Goal: Transaction & Acquisition: Purchase product/service

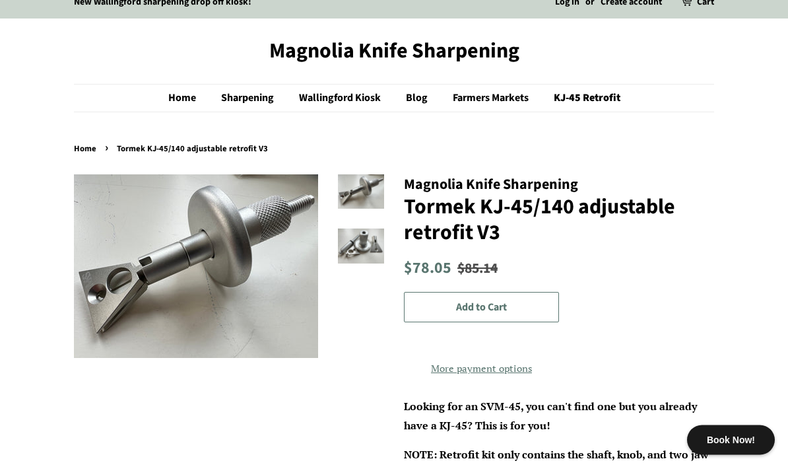
scroll to position [29, 0]
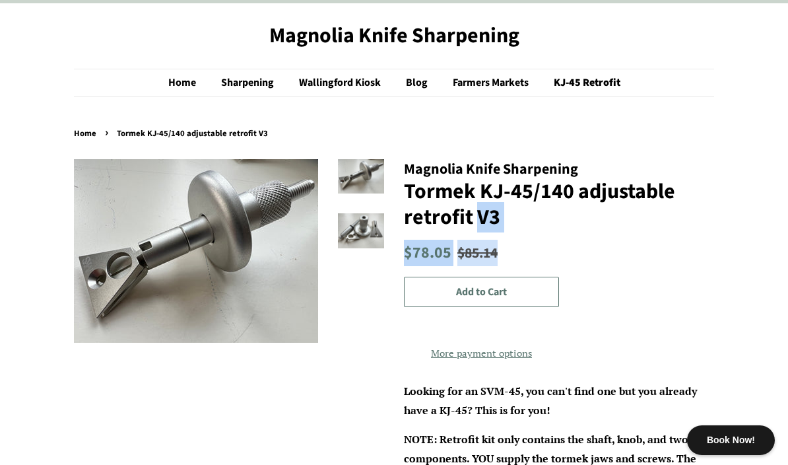
click at [630, 278] on form "**********" at bounding box center [559, 320] width 310 height 86
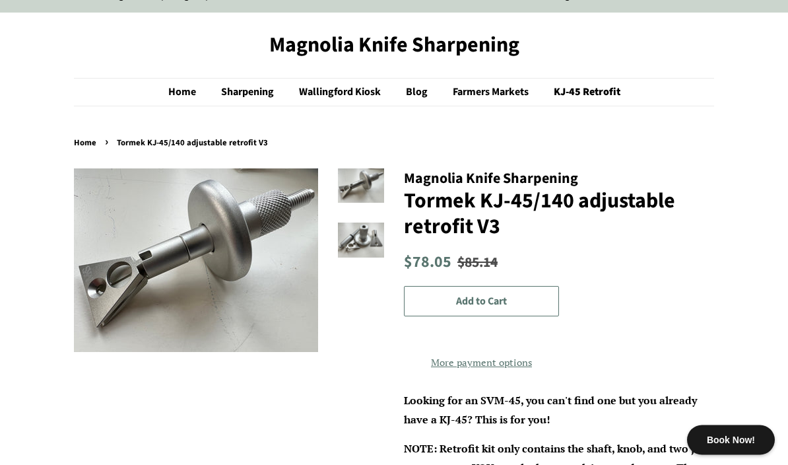
scroll to position [20, 0]
click at [527, 296] on button "Add to Cart" at bounding box center [481, 301] width 155 height 31
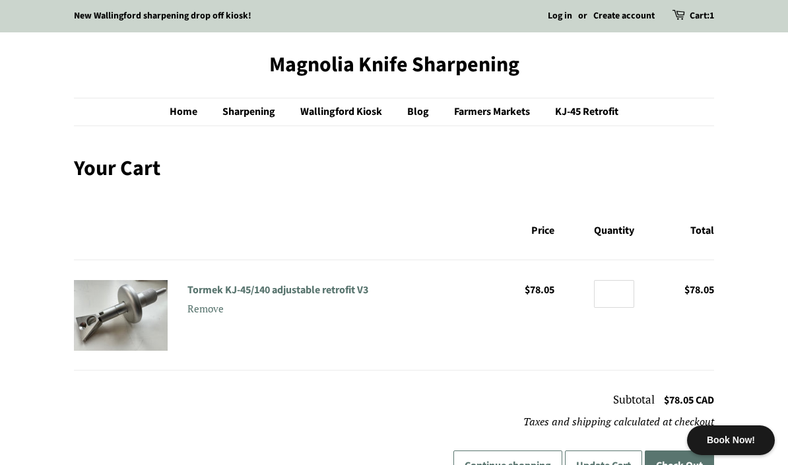
click at [234, 110] on link "Sharpening" at bounding box center [251, 111] width 76 height 27
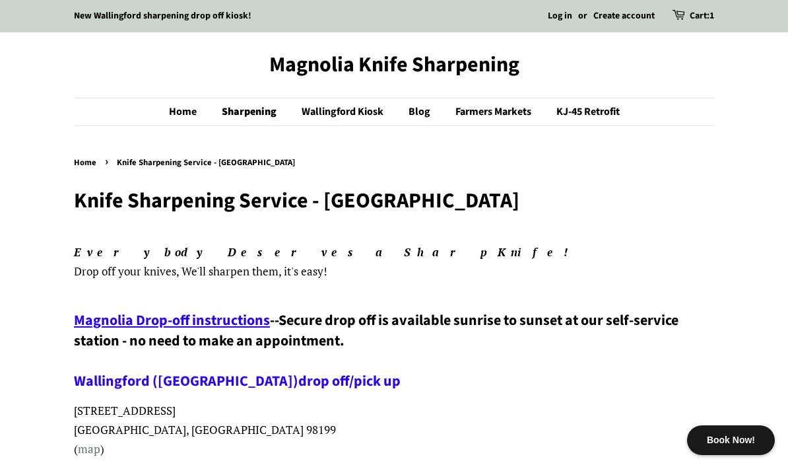
click at [497, 112] on link "Farmers Markets" at bounding box center [495, 111] width 99 height 27
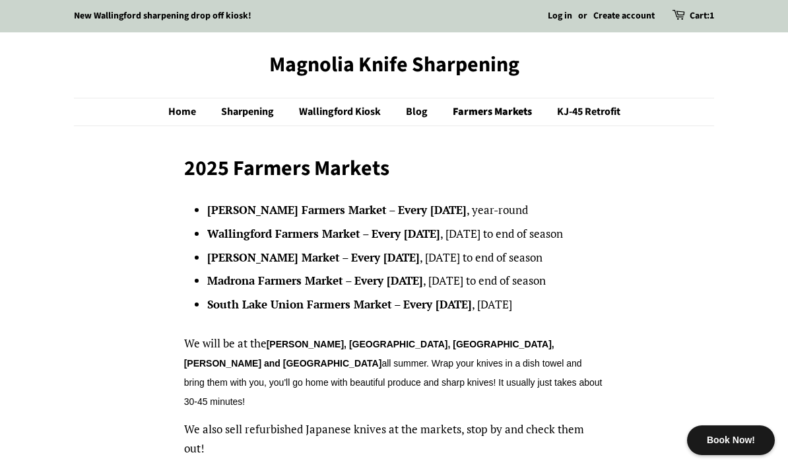
click at [696, 18] on link "Cart: 1" at bounding box center [702, 17] width 24 height 16
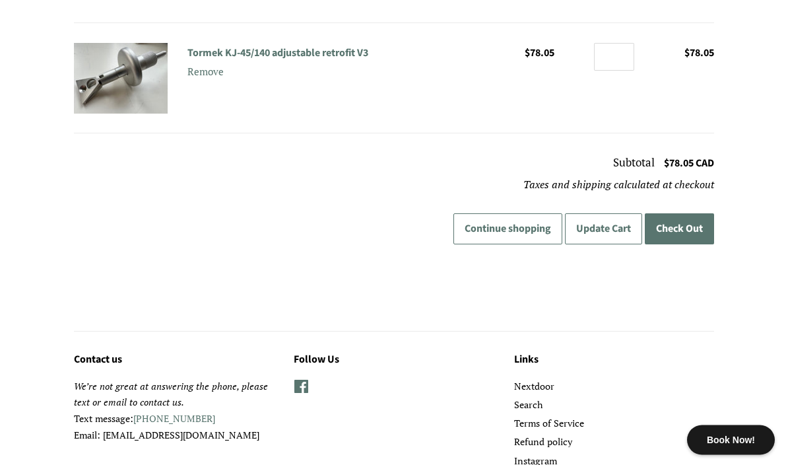
scroll to position [297, 0]
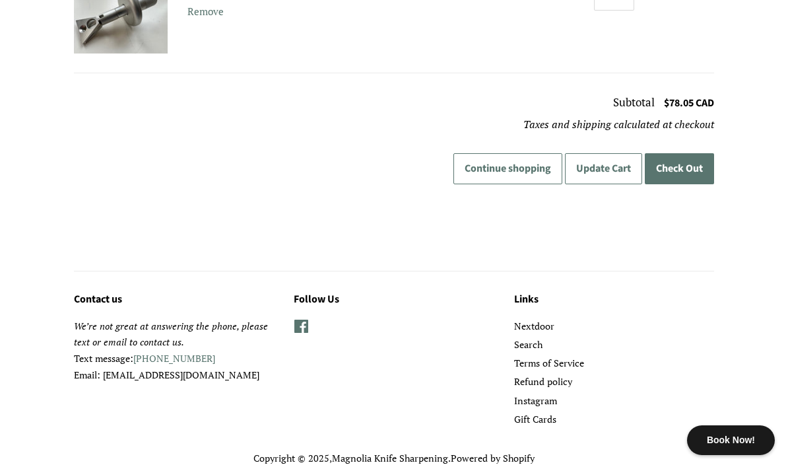
click at [712, 213] on shop-pay-wallet-button at bounding box center [713, 205] width 3 height 15
